Goal: Task Accomplishment & Management: Manage account settings

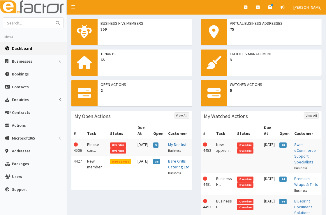
click at [31, 48] on span "Dashboard" at bounding box center [22, 48] width 20 height 5
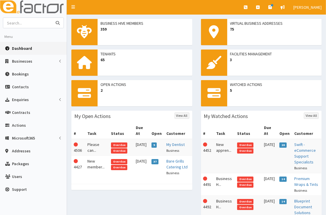
click at [30, 26] on input "text" at bounding box center [27, 23] width 49 height 10
type input "aggie"
click at [52, 18] on button "submit" at bounding box center [58, 23] width 12 height 10
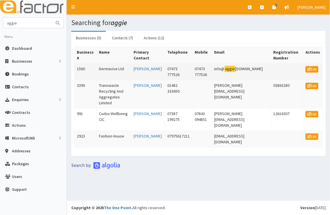
click at [131, 70] on td "Dermavive Ltd" at bounding box center [114, 72] width 35 height 17
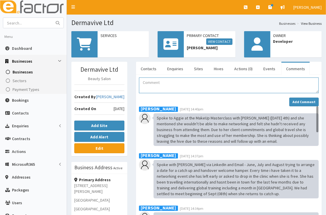
click at [156, 86] on textarea "Comment" at bounding box center [229, 86] width 180 height 16
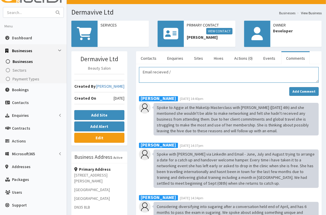
scroll to position [9, 0]
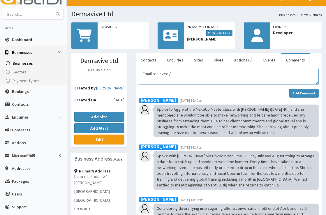
click at [197, 76] on textarea "Email recieved /" at bounding box center [229, 77] width 180 height 16
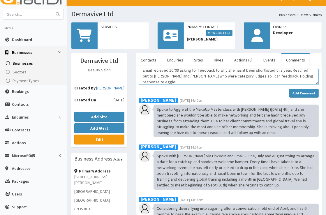
scroll to position [9, 0]
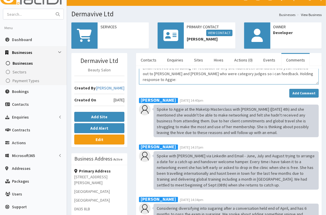
paste textarea "Thank you so much for your message and thank you for applying again this year e…"
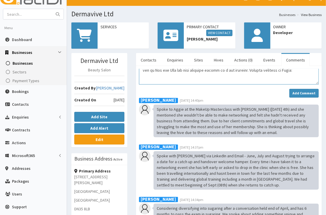
paste textarea "Thank you so much for your message and thank you for applying again this year e…"
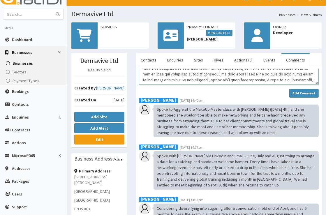
scroll to position [31, 0]
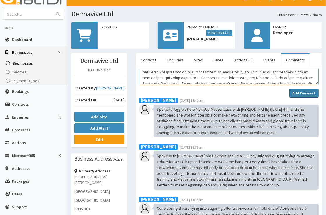
type textarea "Email recieved 10/09 asking for feedback to why she hasnt been shortlisted this…"
click at [310, 90] on button "Add Comment" at bounding box center [303, 93] width 29 height 9
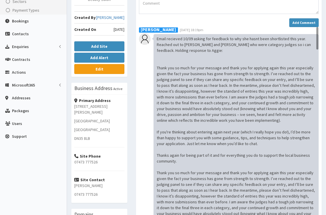
scroll to position [74, 0]
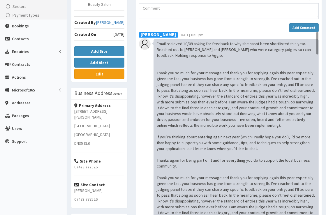
click at [284, 129] on div "Email recieved 10/09 asking for feedback to why she hasnt been shortlisted this…" at bounding box center [236, 157] width 165 height 237
click at [288, 144] on div "Email recieved 10/09 asking for feedback to why she hasnt been shortlisted this…" at bounding box center [236, 157] width 165 height 237
drag, startPoint x: 288, startPoint y: 144, endPoint x: 249, endPoint y: 132, distance: 40.3
click at [249, 132] on div "Email recieved 10/09 asking for feedback to why she hasnt been shortlisted this…" at bounding box center [236, 157] width 165 height 237
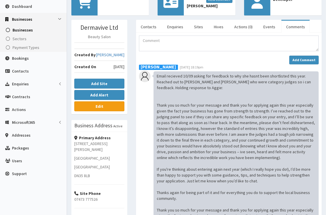
scroll to position [0, 0]
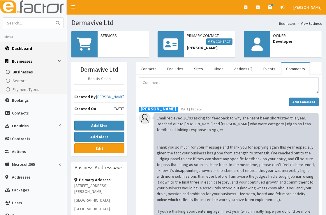
click at [16, 46] on span "Dashboard" at bounding box center [22, 48] width 20 height 5
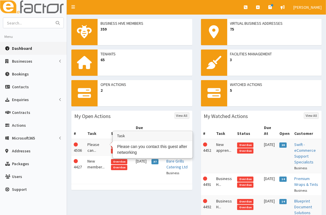
click at [100, 139] on td "Please can..." at bounding box center [97, 147] width 24 height 17
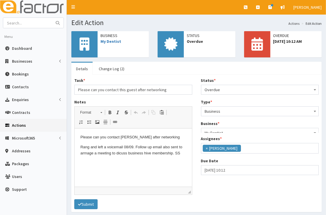
scroll to position [69, 0]
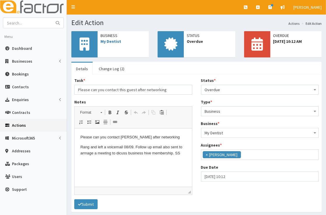
click at [229, 93] on span "Overdue" at bounding box center [260, 90] width 110 height 8
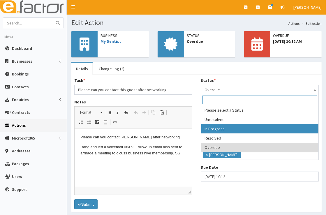
select select "2"
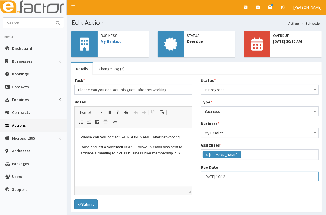
select select "10"
select select "12"
click at [212, 176] on input "09-09-2025 10:12" at bounding box center [260, 177] width 118 height 10
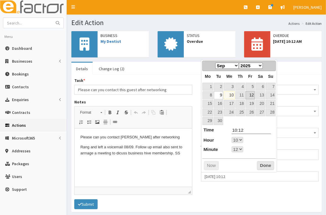
click at [251, 97] on link "12" at bounding box center [250, 95] width 9 height 8
type input "12-09-2025 10:12"
select select "10"
select select "12"
click at [257, 166] on button "Done" at bounding box center [265, 165] width 17 height 9
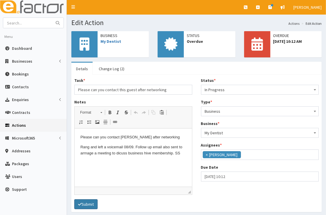
click at [87, 202] on button "Submit" at bounding box center [85, 204] width 23 height 10
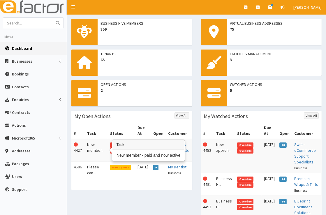
click at [92, 149] on td "New member..." at bounding box center [96, 150] width 23 height 23
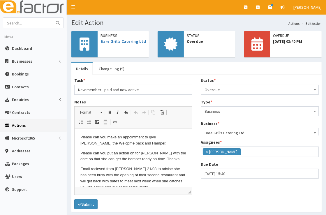
scroll to position [69, 0]
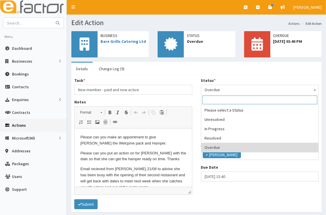
click at [235, 90] on span "Overdue" at bounding box center [260, 90] width 110 height 8
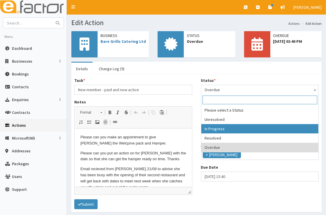
select select "2"
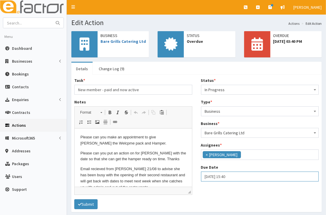
select select "15"
select select "40"
click at [227, 179] on input "[DATE] 15:40" at bounding box center [260, 177] width 118 height 10
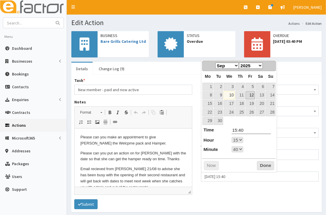
click at [253, 98] on link "12" at bounding box center [250, 95] width 9 height 8
type input "[DATE] 15:40"
select select "15"
select select "40"
click at [265, 163] on button "Done" at bounding box center [265, 165] width 17 height 9
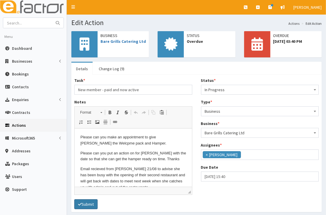
click at [94, 200] on button "Submit" at bounding box center [85, 204] width 23 height 10
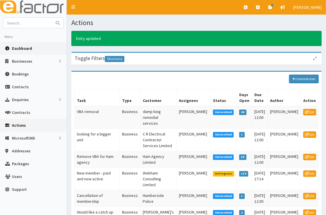
click at [31, 51] on link "Dashboard" at bounding box center [33, 48] width 67 height 13
